Goal: Entertainment & Leisure: Consume media (video, audio)

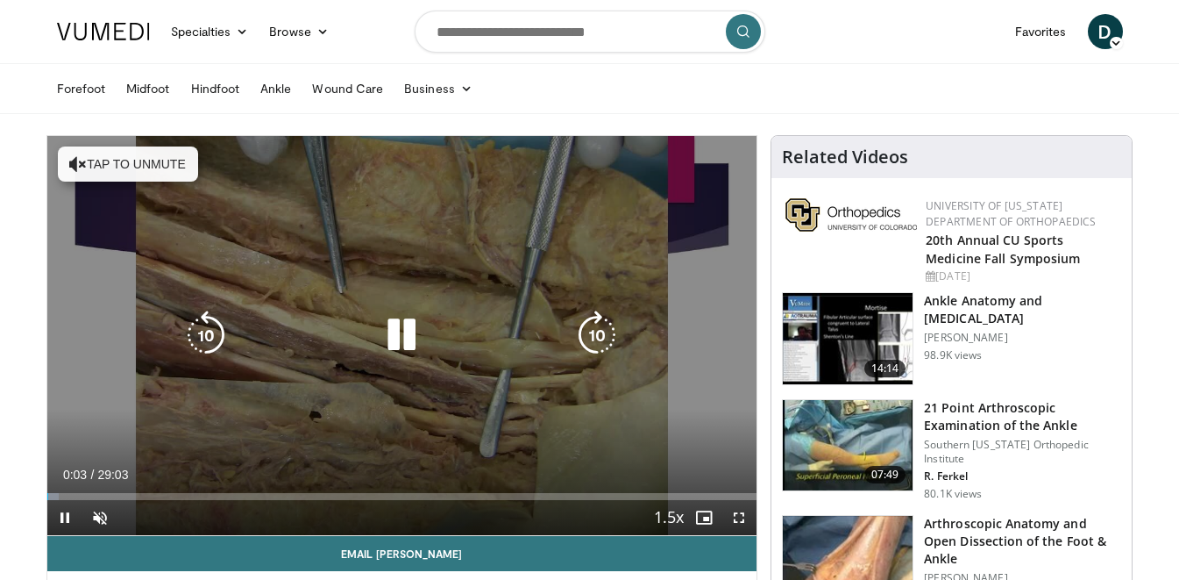
click at [161, 155] on button "Tap to unmute" at bounding box center [128, 163] width 140 height 35
click at [399, 310] on icon "Video Player" at bounding box center [401, 334] width 49 height 49
click at [489, 167] on div "10 seconds Tap to unmute" at bounding box center [402, 335] width 710 height 399
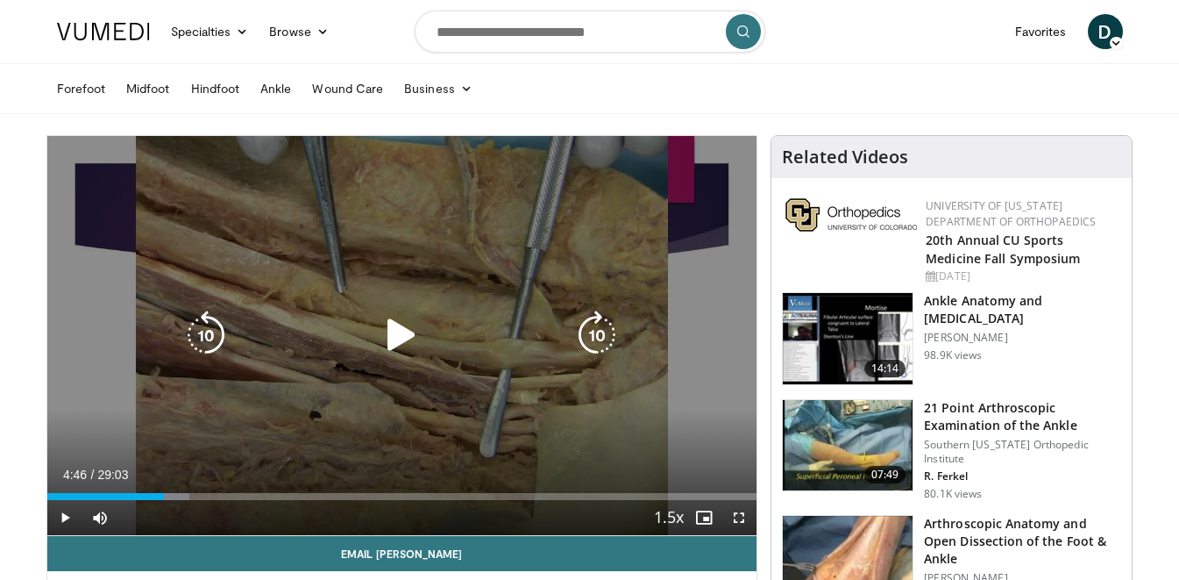
click at [516, 253] on div "10 seconds Tap to unmute" at bounding box center [402, 335] width 710 height 399
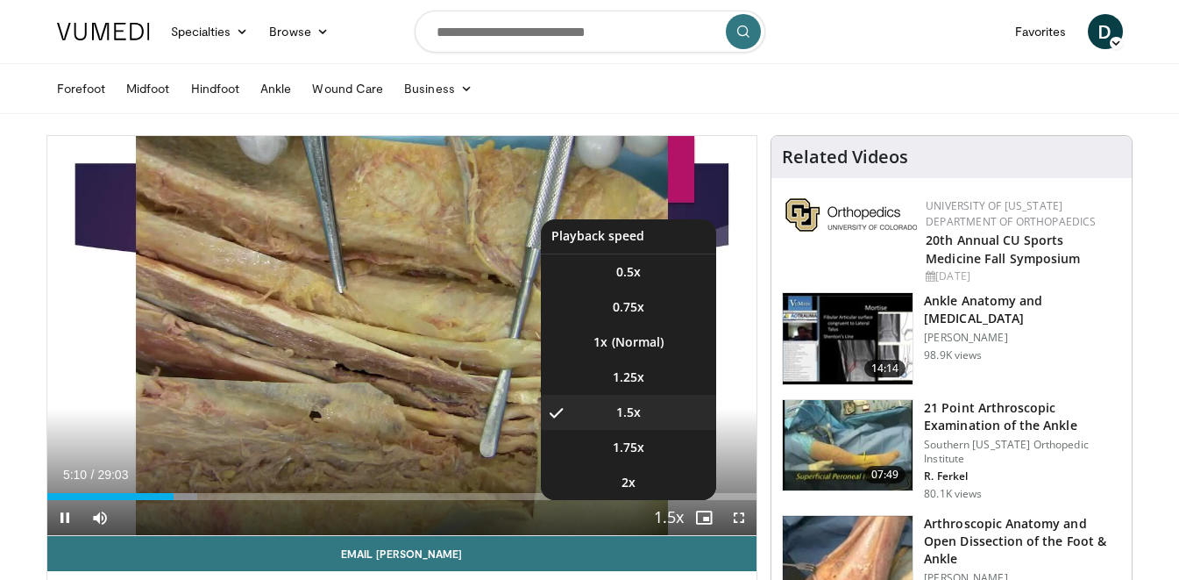
click at [666, 514] on span "Video Player" at bounding box center [669, 518] width 25 height 35
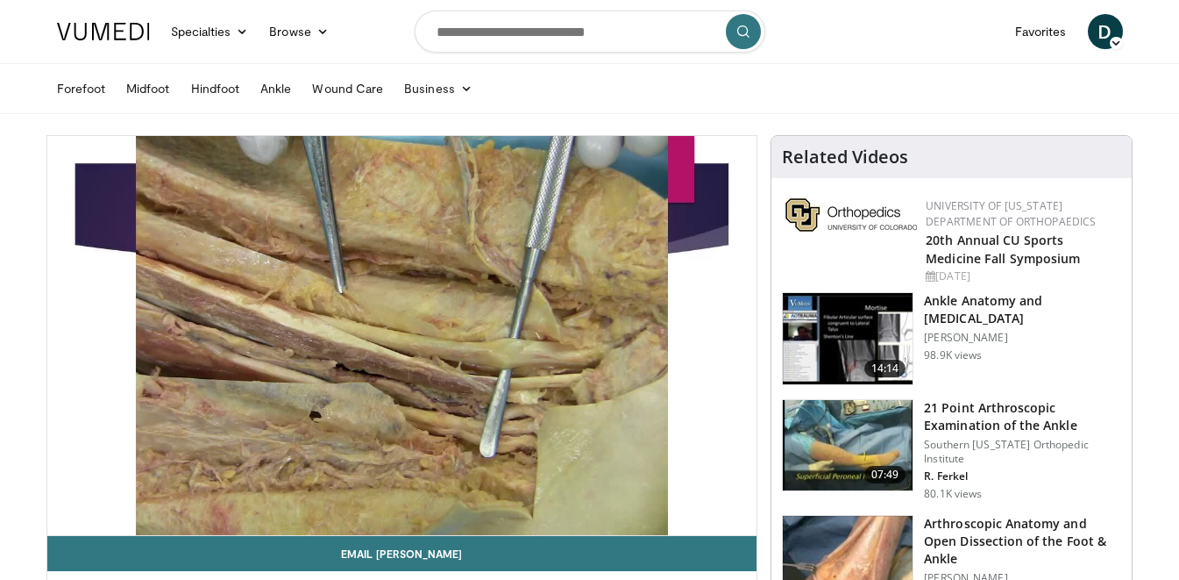
click at [666, 514] on div "10 seconds Tap to unmute" at bounding box center [402, 335] width 710 height 399
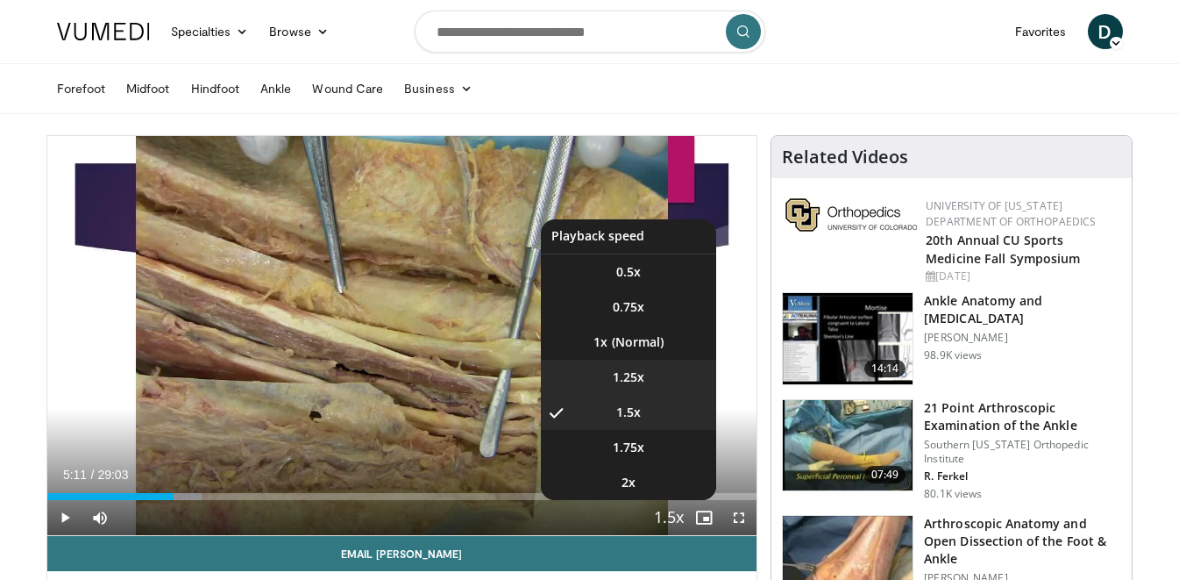
click at [642, 382] on span "1.25x" at bounding box center [629, 377] width 32 height 18
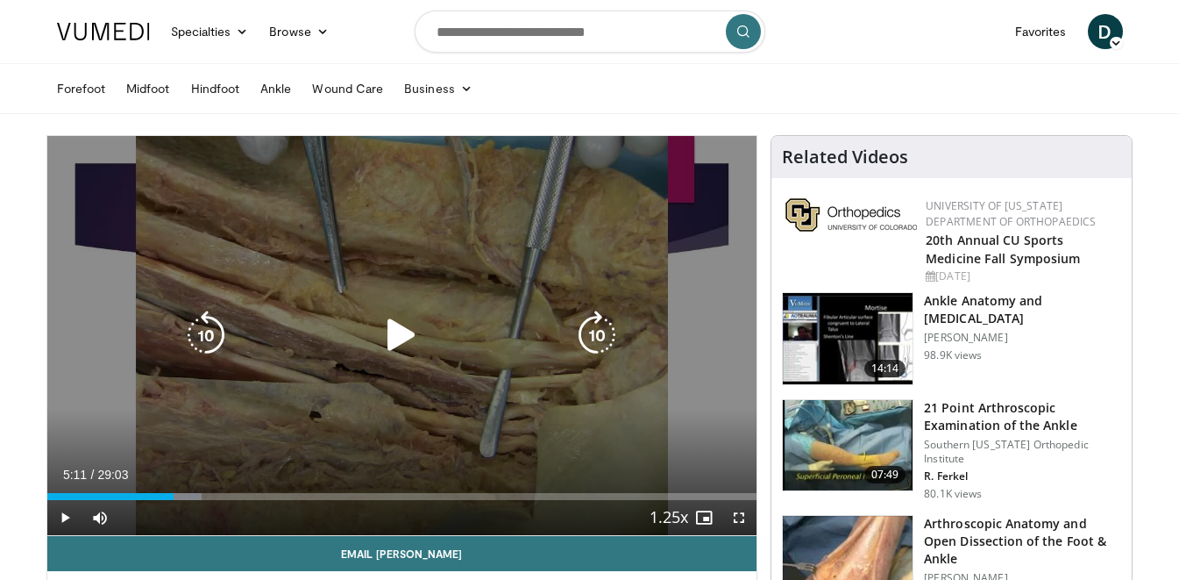
click at [420, 337] on icon "Video Player" at bounding box center [401, 334] width 49 height 49
